Goal: Task Accomplishment & Management: Complete application form

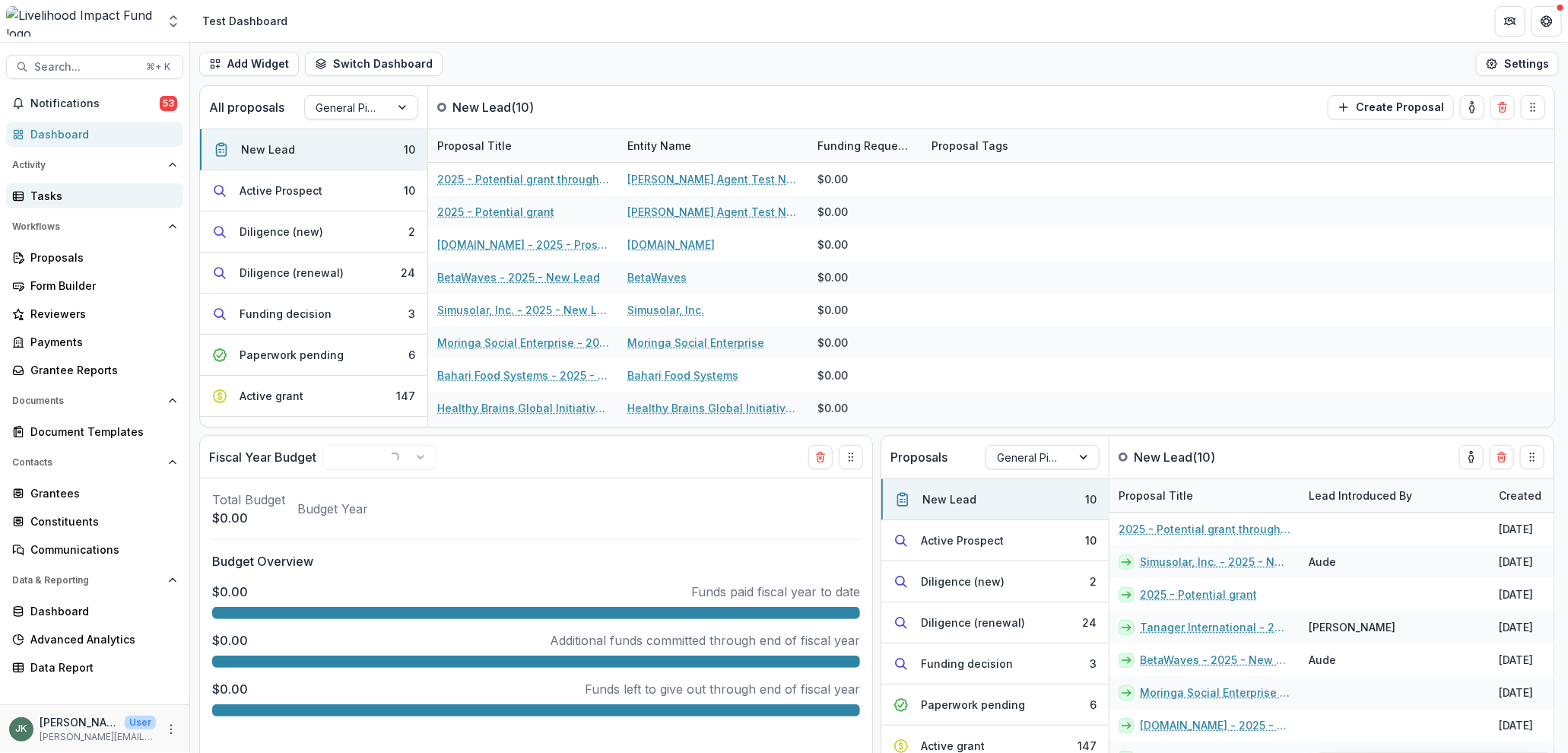
click at [73, 201] on div "Tasks" at bounding box center [100, 195] width 140 height 16
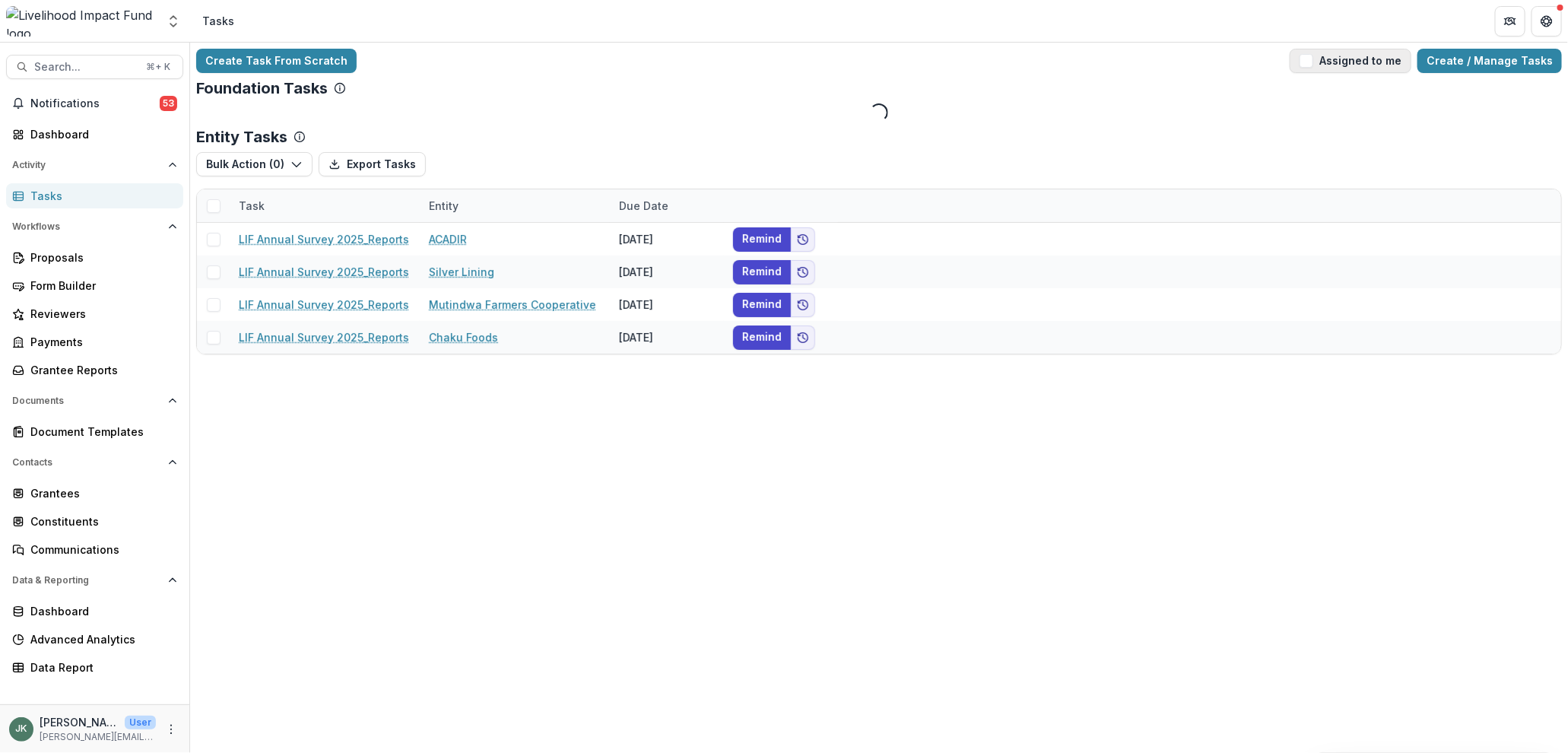
click at [1313, 66] on span "button" at bounding box center [1306, 60] width 14 height 14
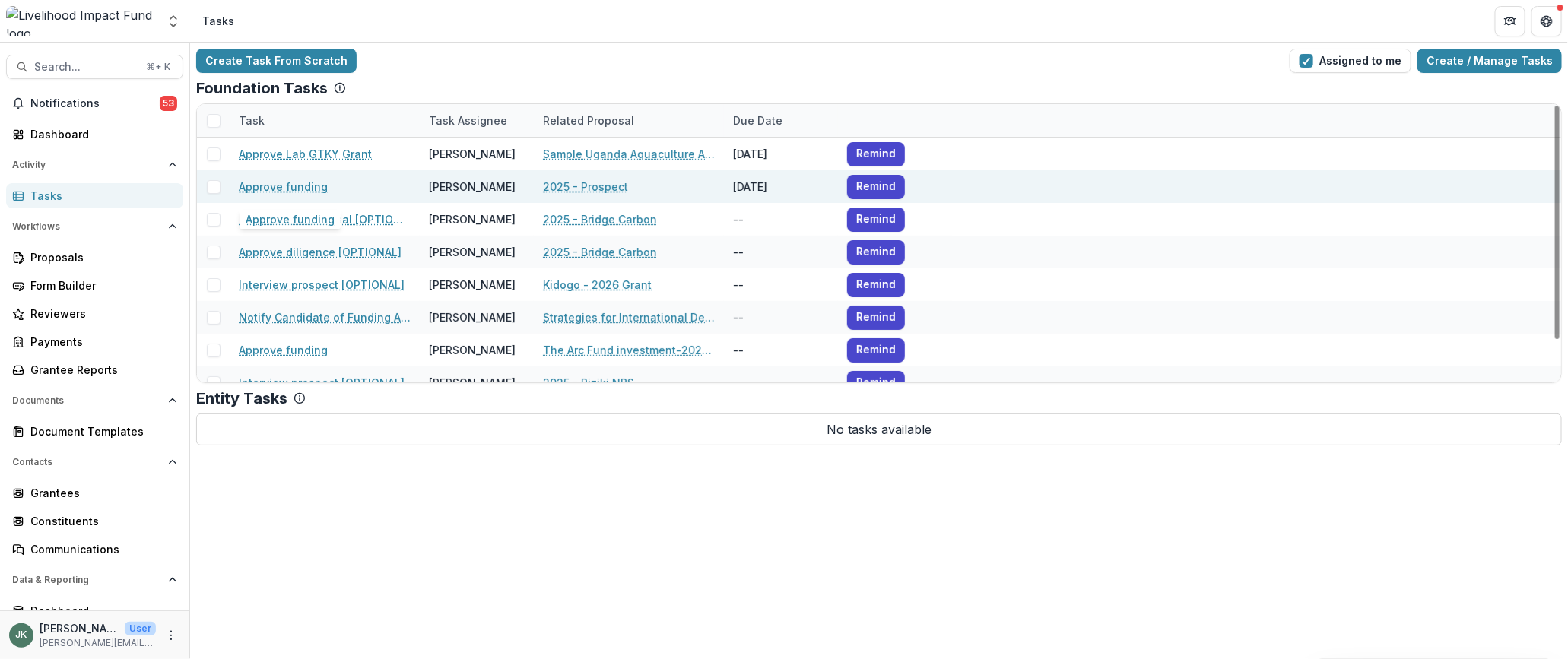
click at [296, 192] on link "Approve funding" at bounding box center [283, 186] width 89 height 16
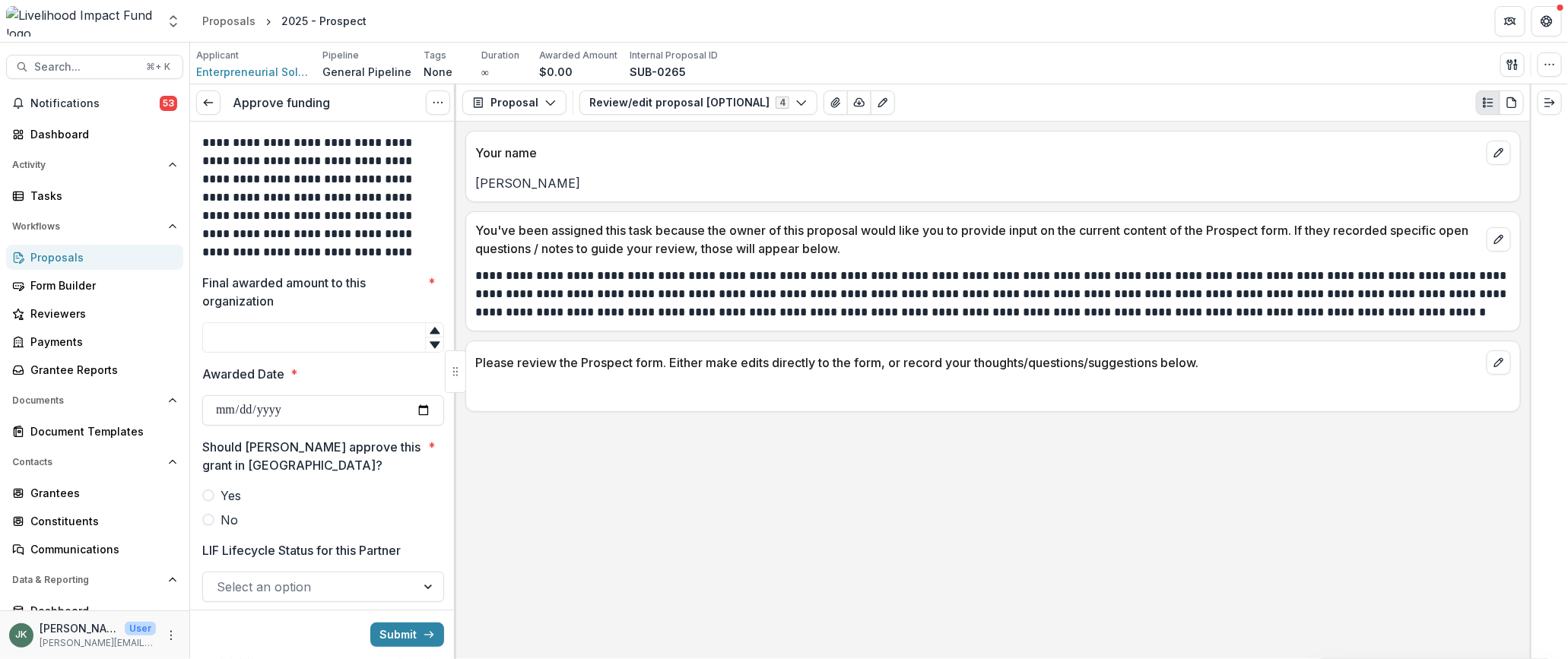
click at [68, 257] on div "Proposals" at bounding box center [100, 257] width 140 height 16
click at [109, 192] on div "Tasks" at bounding box center [100, 195] width 140 height 16
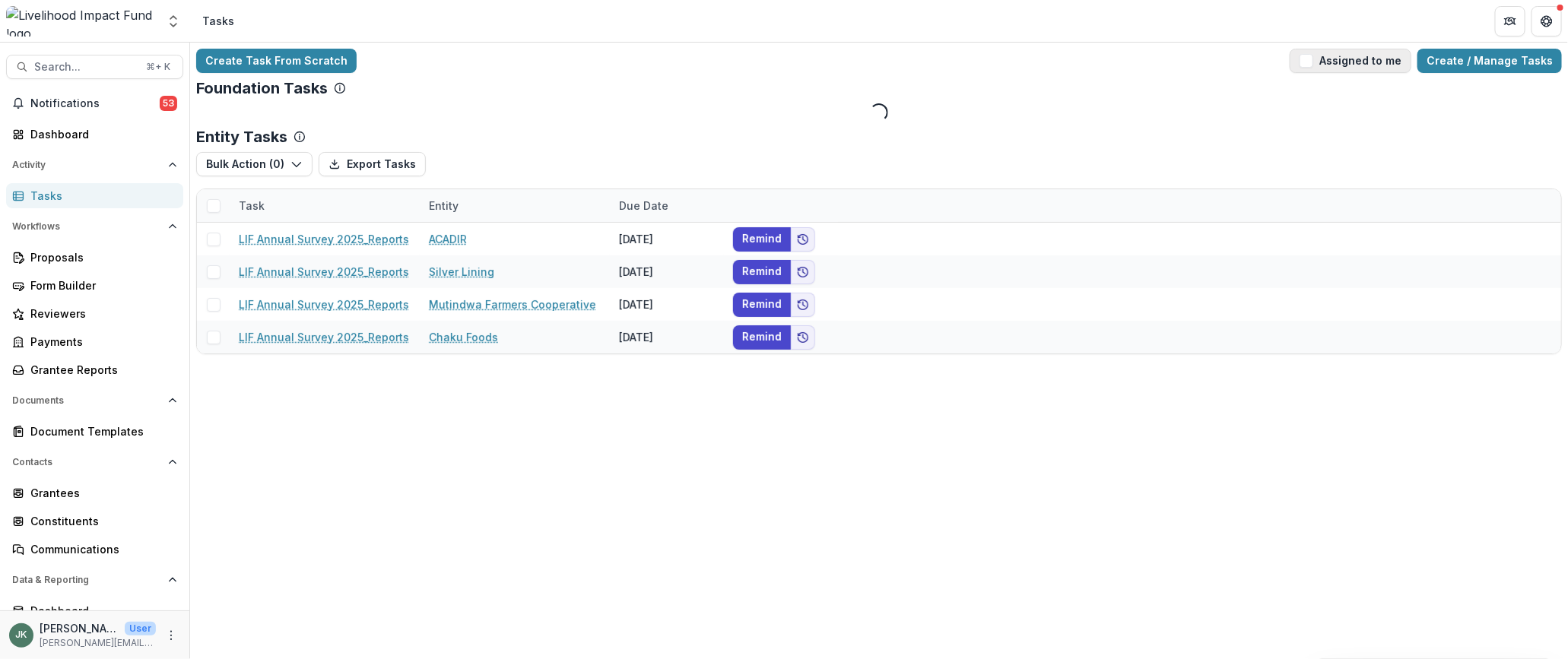
click at [1324, 65] on button "Assigned to me" at bounding box center [1351, 60] width 122 height 24
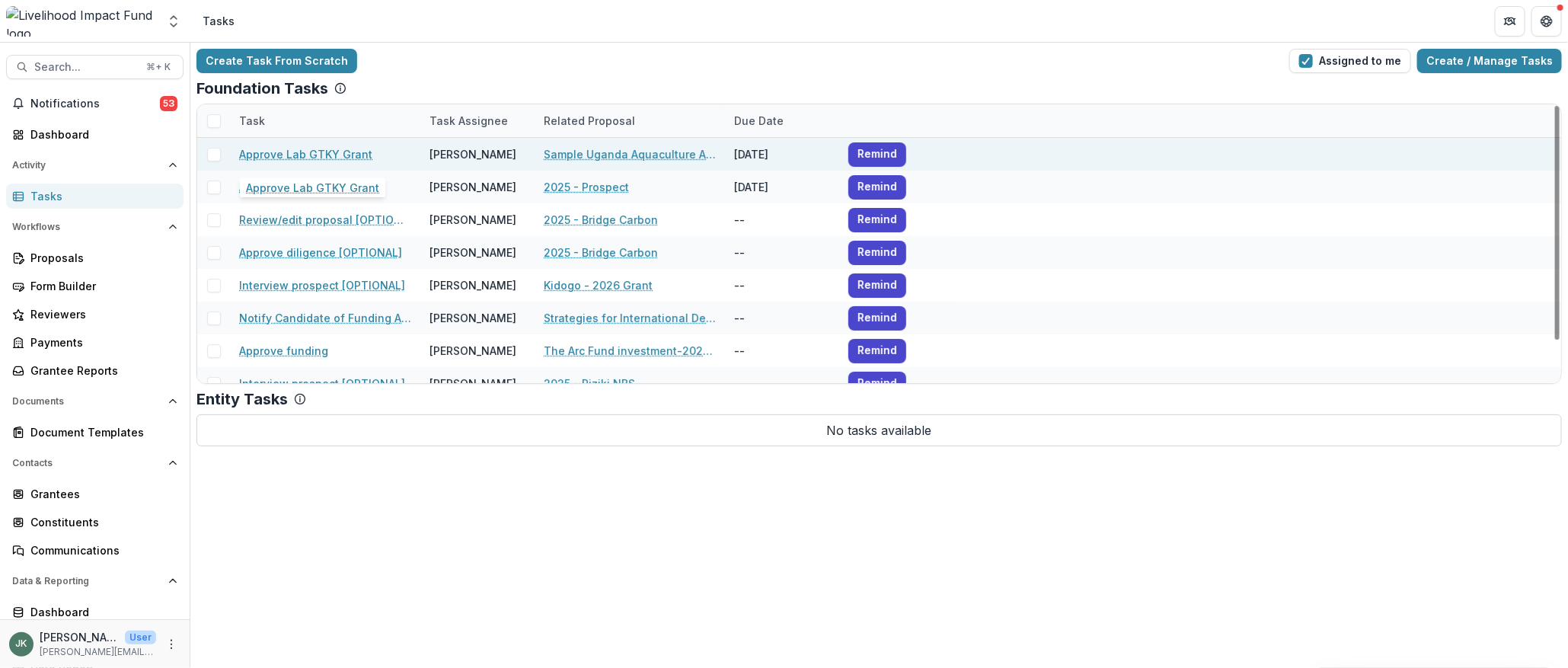
click at [273, 156] on link "Approve Lab GTKY Grant" at bounding box center [305, 154] width 133 height 16
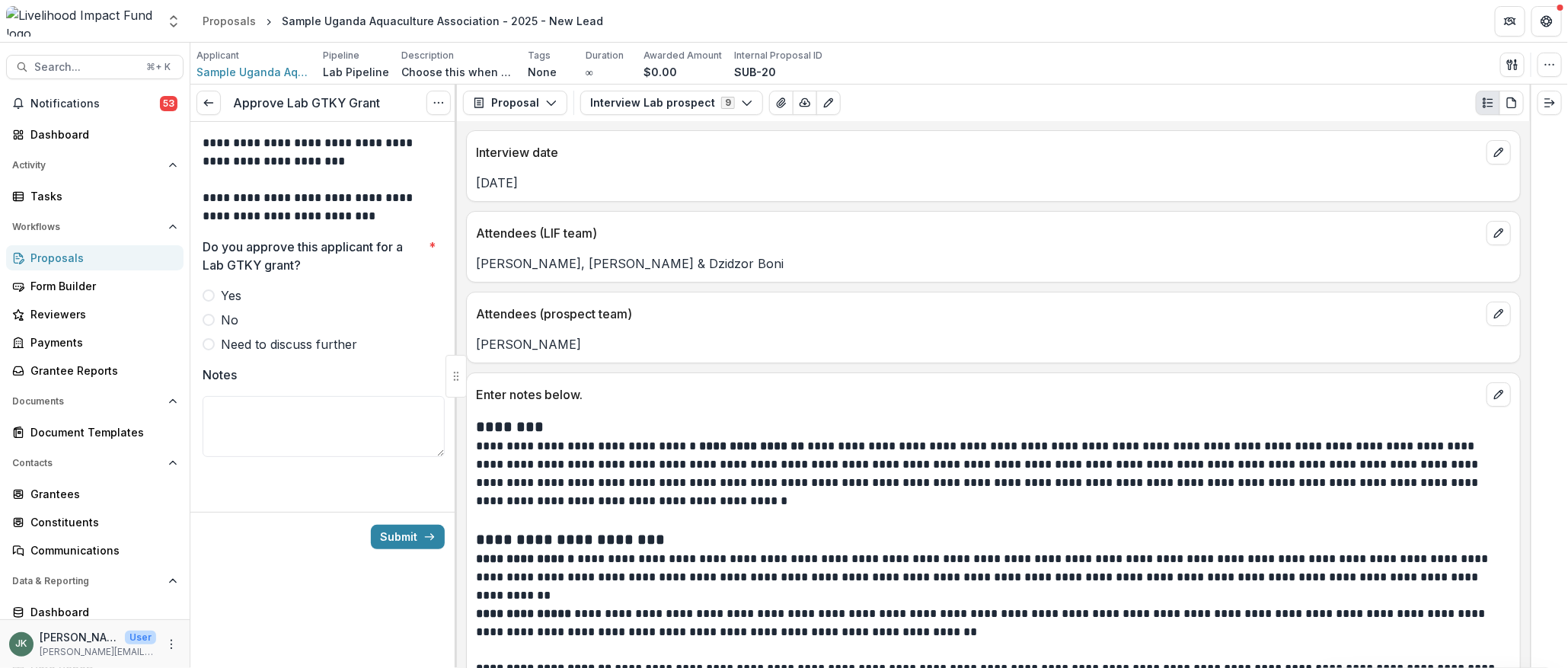
click at [208, 295] on span at bounding box center [208, 295] width 12 height 12
click at [420, 534] on button "Submit" at bounding box center [407, 537] width 74 height 24
